Goal: Navigation & Orientation: Find specific page/section

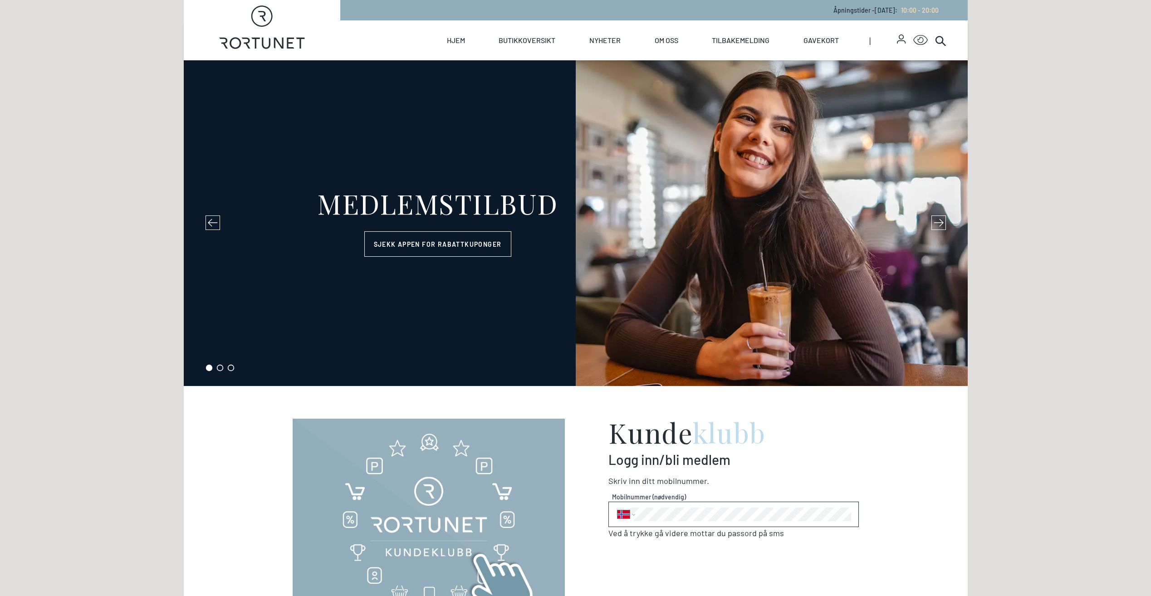
select select "NO"
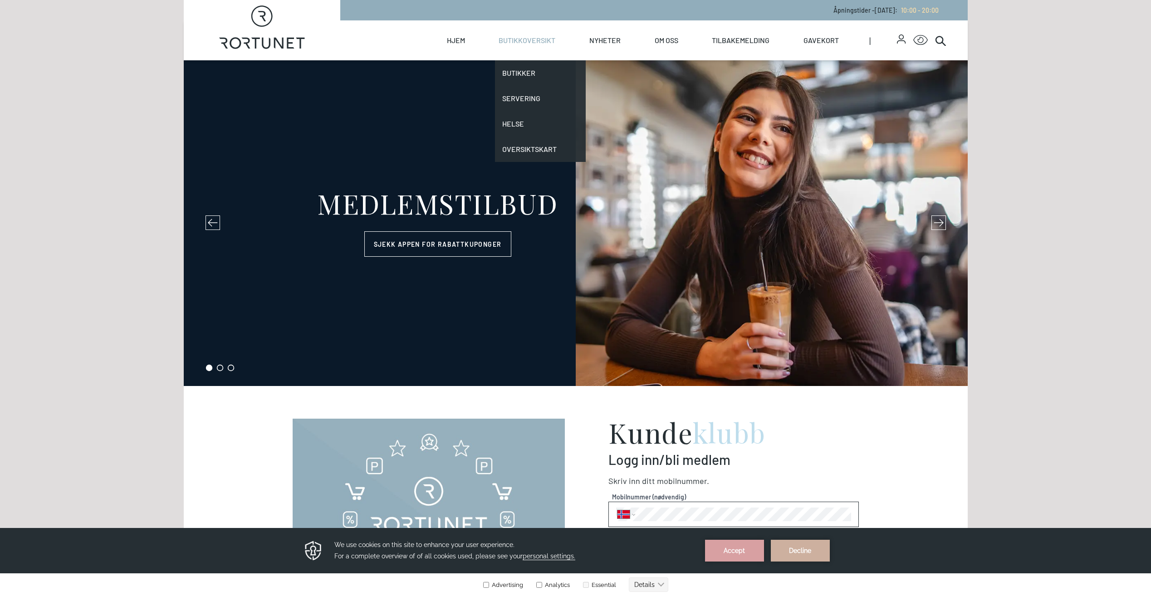
click at [522, 44] on link "Butikkoversikt" at bounding box center [526, 40] width 57 height 40
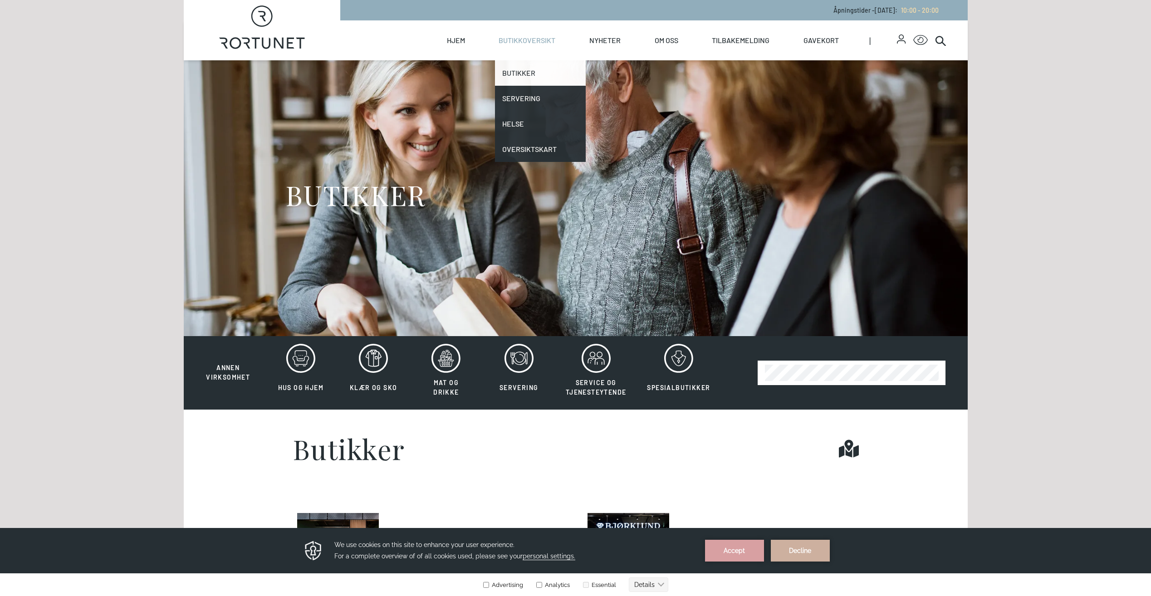
click at [523, 67] on link "Butikker" at bounding box center [540, 72] width 91 height 25
click at [521, 73] on link "Butikker" at bounding box center [540, 72] width 91 height 25
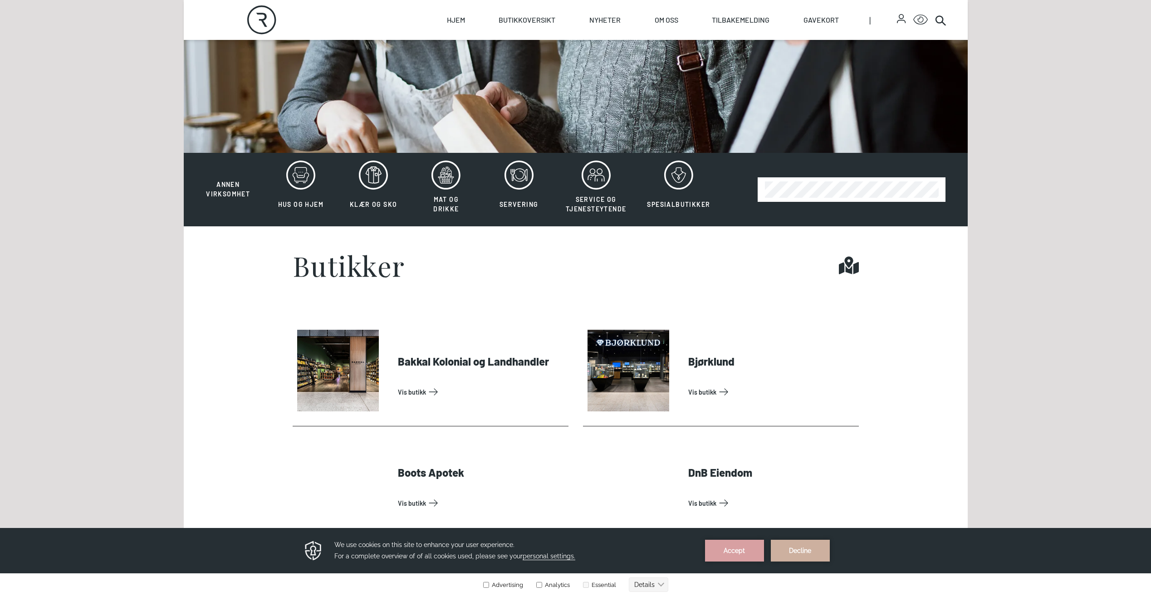
scroll to position [45, 0]
